Goal: Task Accomplishment & Management: Complete application form

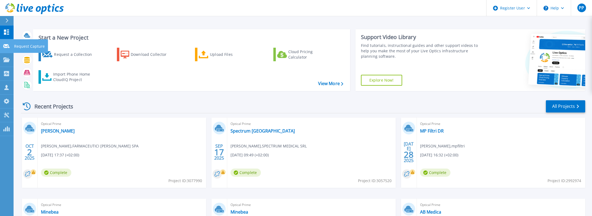
click at [3, 44] on icon at bounding box center [6, 46] width 7 height 4
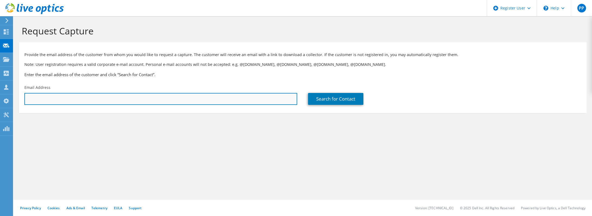
click at [167, 97] on input "text" at bounding box center [160, 99] width 273 height 12
paste input "d.ugolotti@garcspa.it"
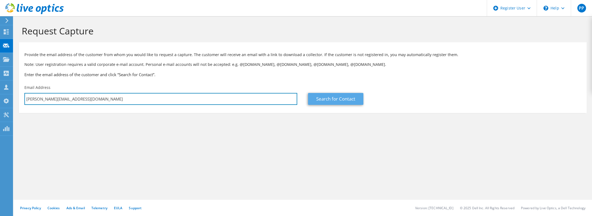
type input "d.ugolotti@garcspa.it"
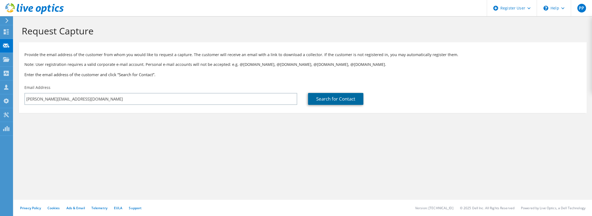
click at [318, 99] on link "Search for Contact" at bounding box center [335, 99] width 55 height 12
type input "GARC Spa"
type input "Davide"
type input "Ugolotti"
type input "Italy"
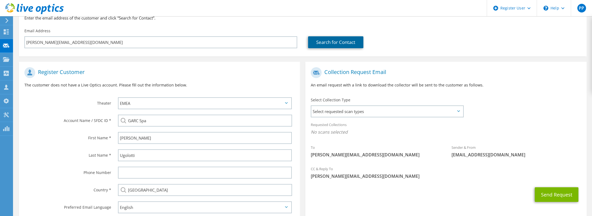
scroll to position [65, 0]
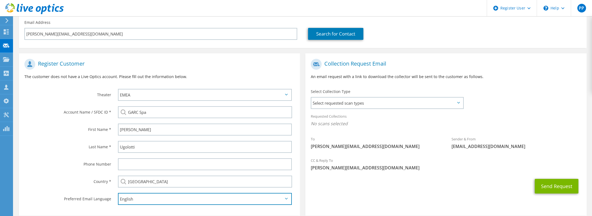
click at [142, 198] on select "English Deutsch Español Français Italiano Polski Português Русский 한국어 中文 日本語" at bounding box center [205, 199] width 174 height 12
select select "it-IT"
click at [118, 193] on select "English Deutsch Español Français Italiano Polski Português Русский 한국어 中文 日本語" at bounding box center [205, 199] width 174 height 12
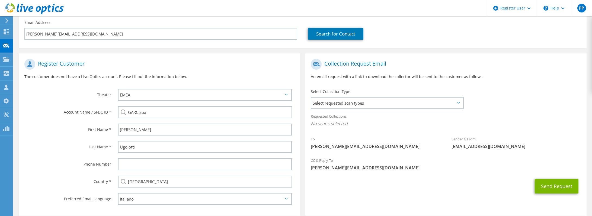
click at [70, 137] on div "First Name *" at bounding box center [65, 129] width 93 height 17
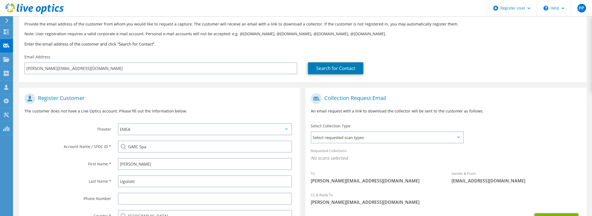
scroll to position [0, 0]
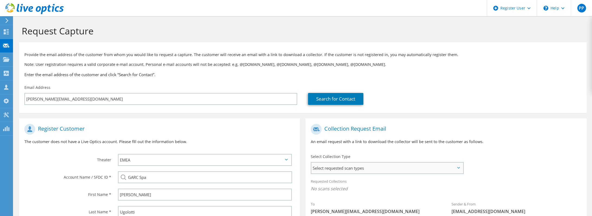
click at [375, 168] on span "Select requested scan types" at bounding box center [386, 168] width 151 height 11
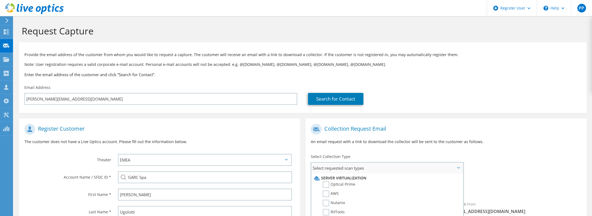
click at [364, 186] on li "Optical Prime" at bounding box center [385, 185] width 147 height 9
click at [342, 182] on label "Optical Prime" at bounding box center [338, 184] width 33 height 7
click at [0, 0] on input "Optical Prime" at bounding box center [0, 0] width 0 height 0
click at [375, 151] on div "Collection Request Email An email request with a link to download the collector…" at bounding box center [445, 136] width 281 height 30
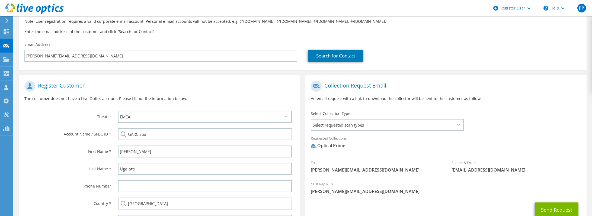
scroll to position [43, 0]
click at [395, 123] on span "Select requested scan types" at bounding box center [386, 124] width 151 height 11
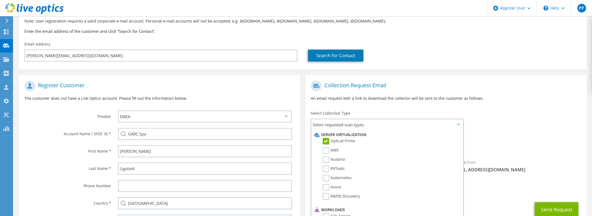
click at [544, 107] on div "Collection Request Email An email request with a link to download the collector…" at bounding box center [445, 93] width 281 height 30
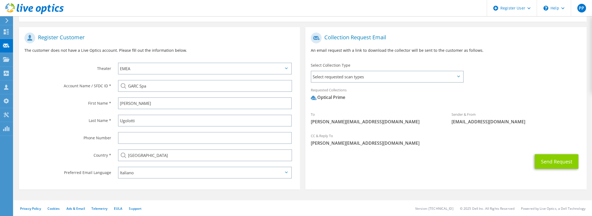
scroll to position [92, 0]
click at [560, 161] on button "Send Request" at bounding box center [556, 161] width 44 height 15
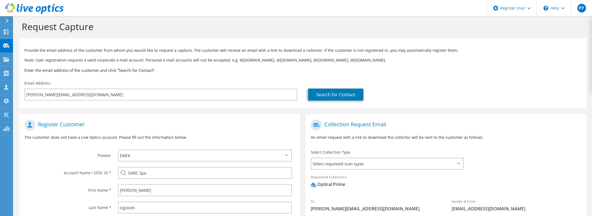
scroll to position [0, 0]
